Goal: Task Accomplishment & Management: Use online tool/utility

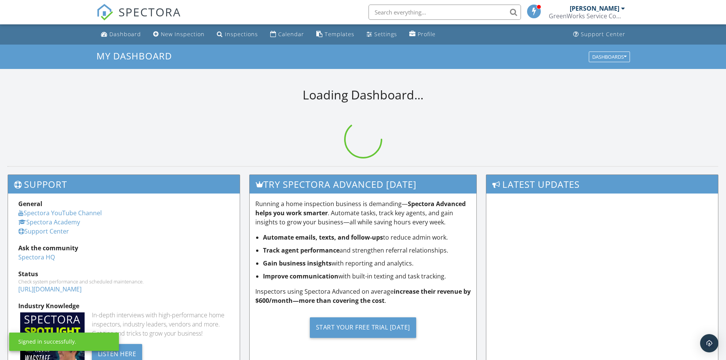
click at [436, 11] on input "text" at bounding box center [445, 12] width 153 height 15
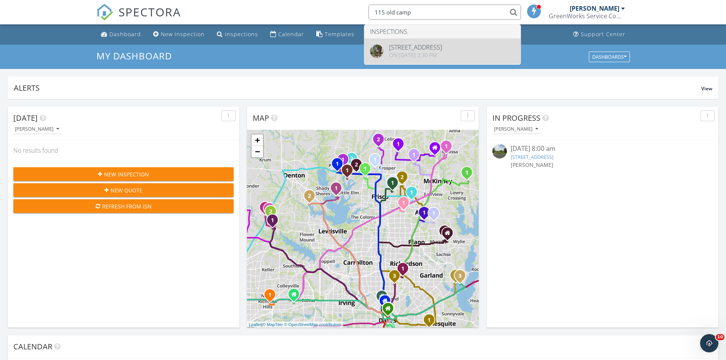
type input "115 old camp"
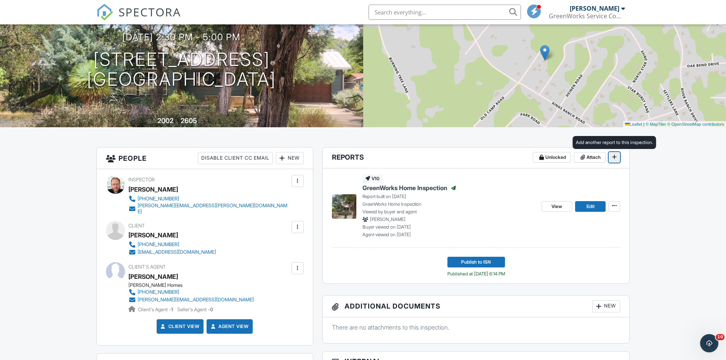
click at [617, 157] on icon at bounding box center [614, 156] width 5 height 5
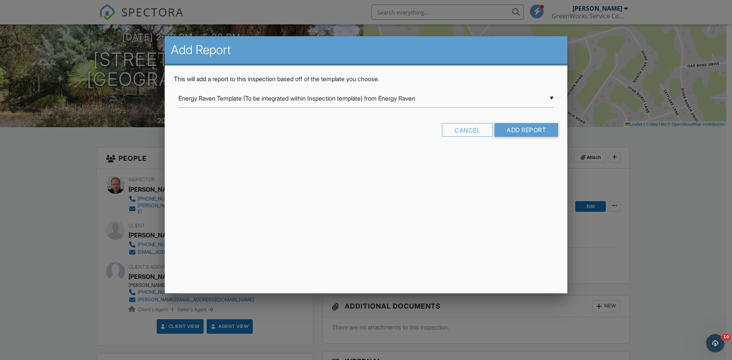
click at [474, 101] on div "▼ Energy Raven Template (To be integrated within Inspection template) from Ener…" at bounding box center [365, 98] width 375 height 19
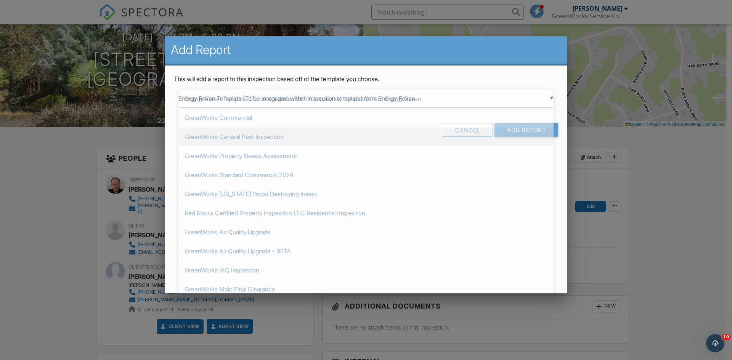
click at [281, 138] on span "GreenWorks General Pest Inspection" at bounding box center [365, 136] width 375 height 19
type input "GreenWorks General Pest Inspection"
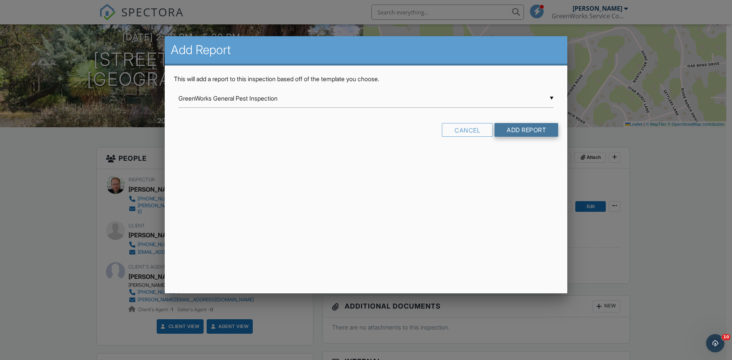
click at [540, 130] on input "Add Report" at bounding box center [527, 130] width 64 height 14
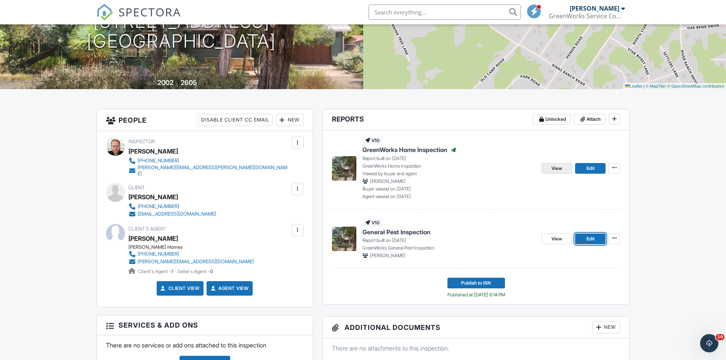
click at [556, 168] on span "View" at bounding box center [557, 169] width 11 height 8
